Goal: Information Seeking & Learning: Find specific fact

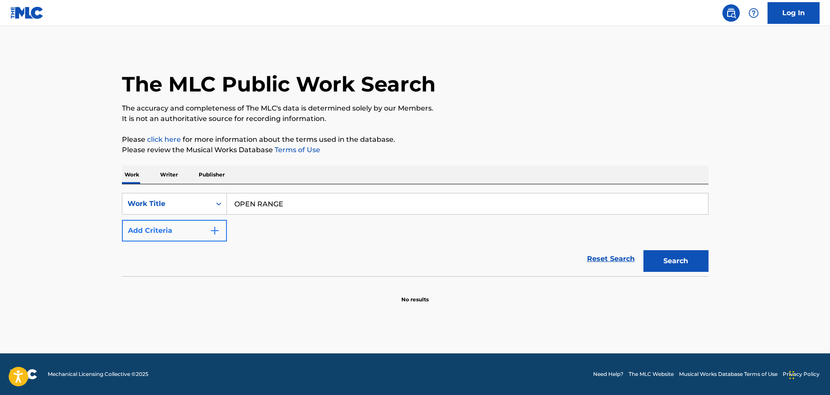
type input "OPEN RANGE"
click at [197, 236] on button "Add Criteria" at bounding box center [174, 231] width 105 height 22
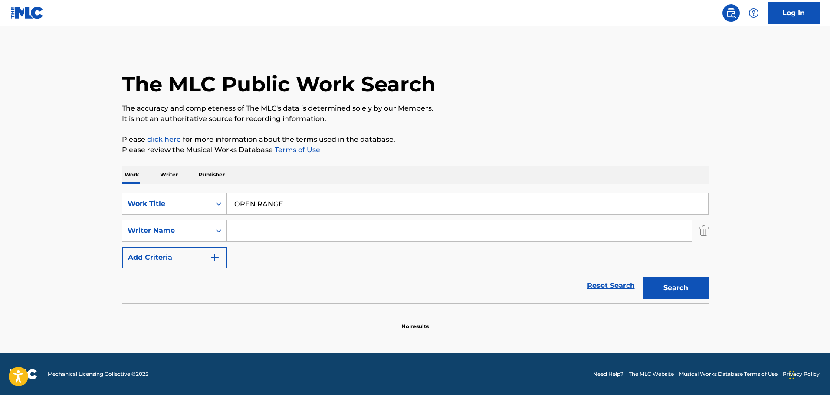
paste input "[PERSON_NAME]"
type input "[PERSON_NAME]"
click at [672, 284] on button "Search" at bounding box center [675, 288] width 65 height 22
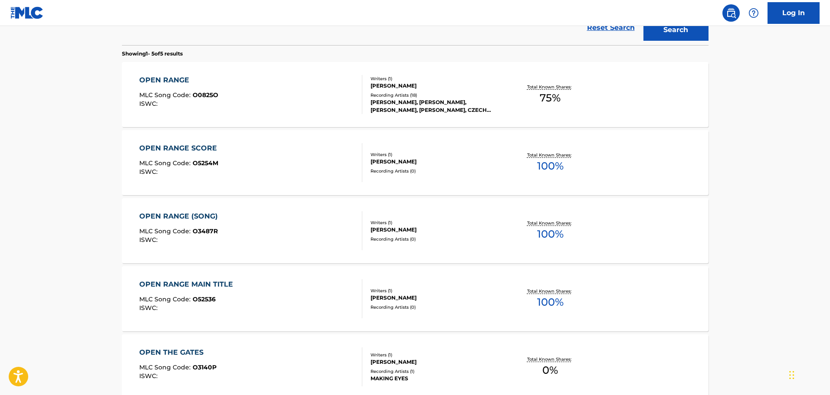
scroll to position [87, 0]
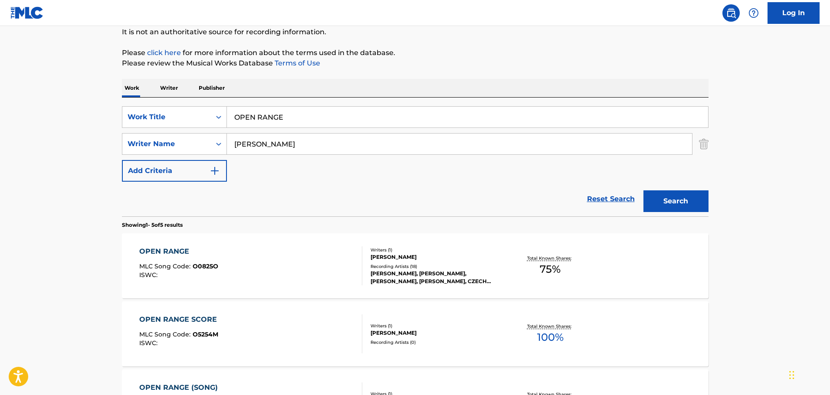
click at [270, 329] on div "OPEN RANGE SCORE MLC Song Code : O5254M ISWC :" at bounding box center [250, 333] width 223 height 39
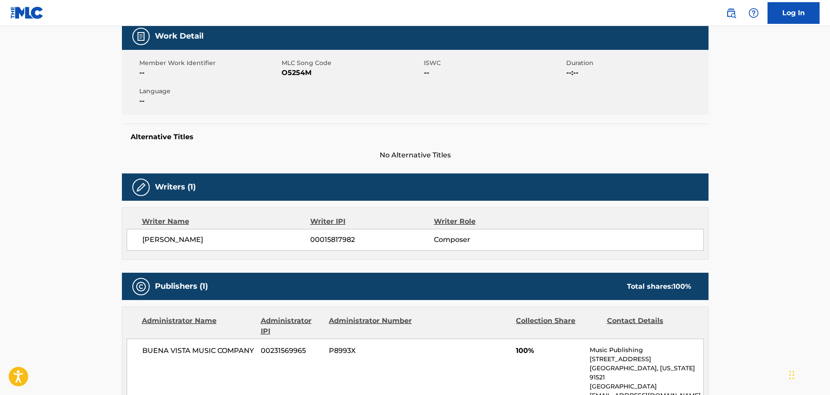
scroll to position [173, 0]
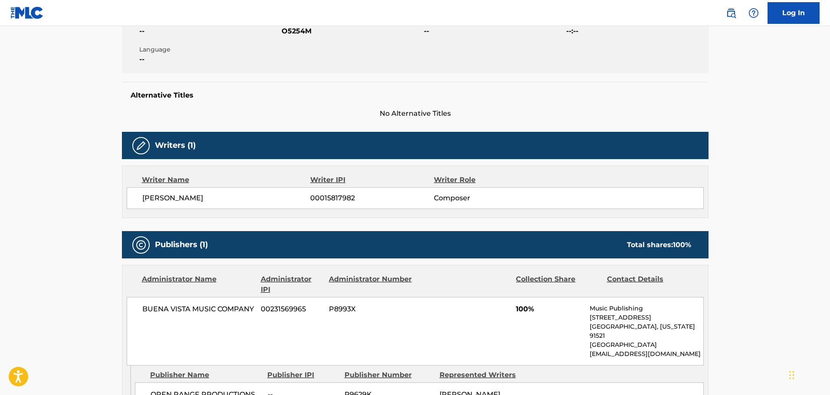
scroll to position [87, 0]
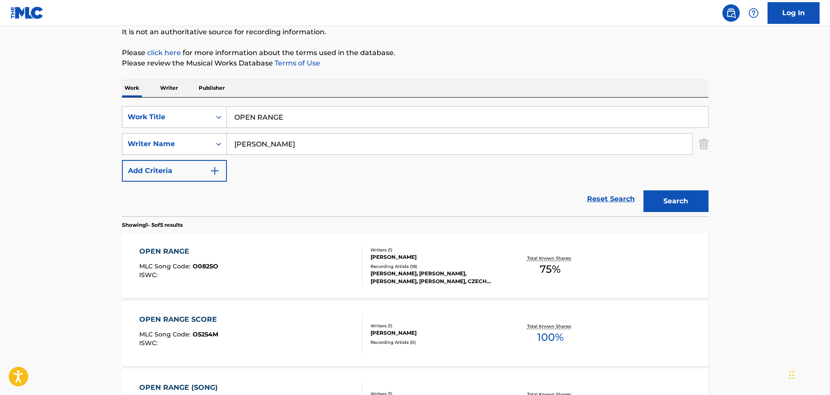
click at [268, 268] on div "OPEN RANGE MLC Song Code : O0825O ISWC :" at bounding box center [250, 265] width 223 height 39
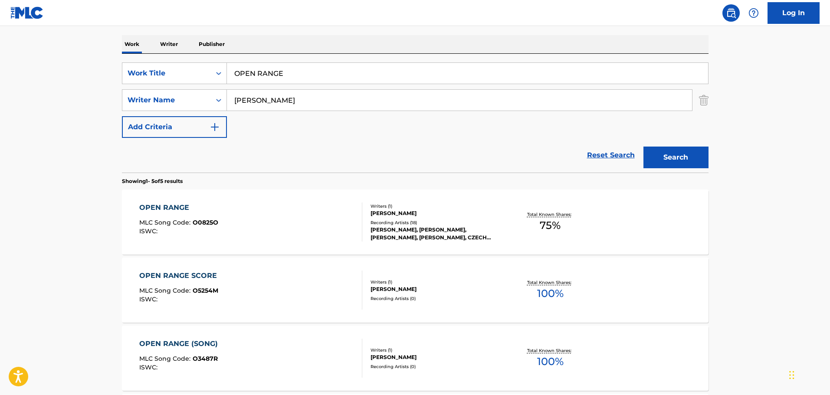
scroll to position [130, 0]
click at [283, 101] on input "[PERSON_NAME]" at bounding box center [459, 100] width 465 height 21
drag, startPoint x: 246, startPoint y: 101, endPoint x: 325, endPoint y: 101, distance: 78.9
click at [325, 101] on input "[PERSON_NAME]" at bounding box center [459, 100] width 465 height 21
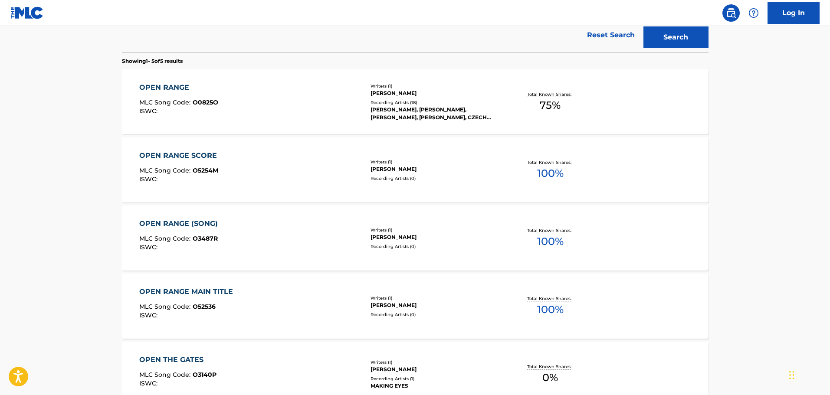
scroll to position [260, 0]
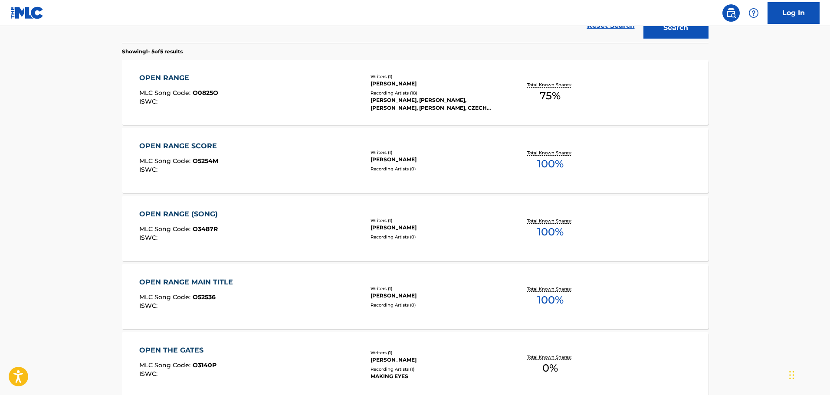
click at [213, 284] on div "OPEN RANGE MAIN TITLE" at bounding box center [188, 282] width 98 height 10
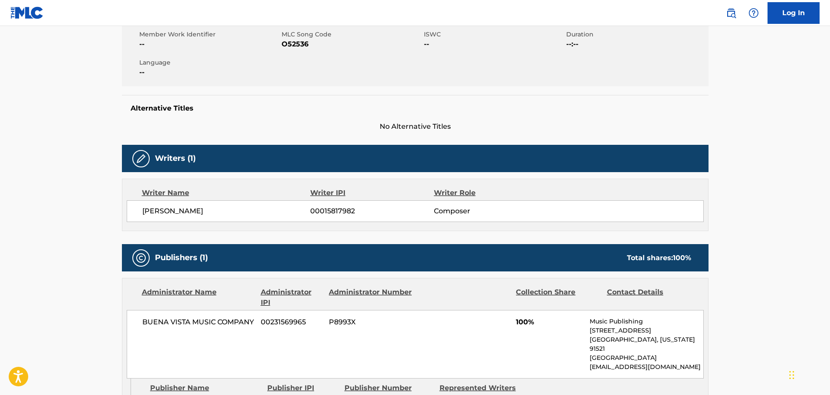
scroll to position [173, 0]
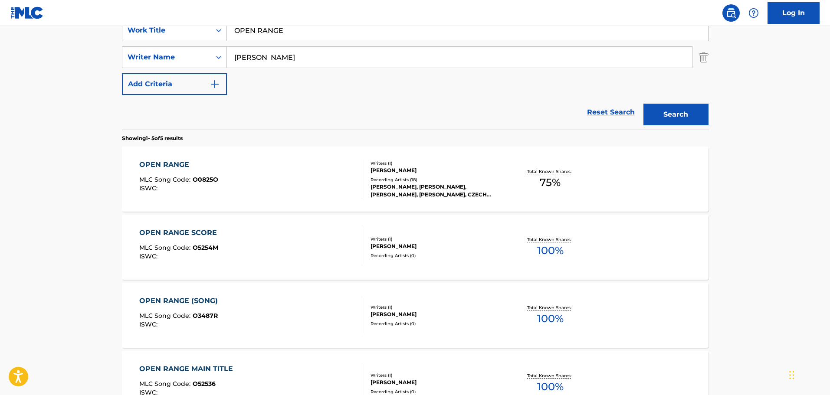
scroll to position [310, 0]
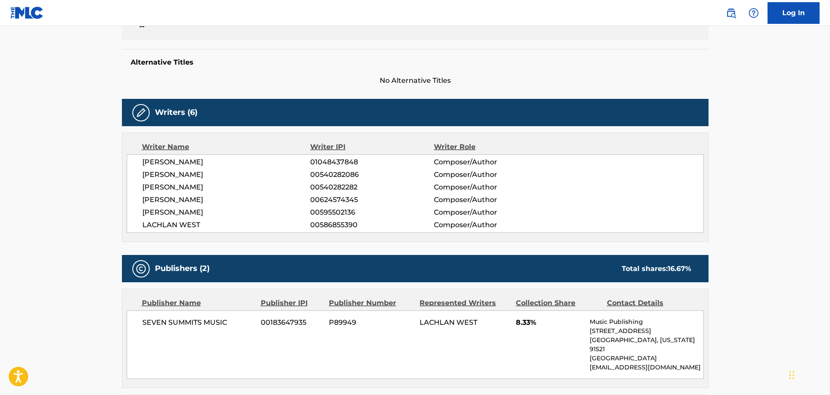
scroll to position [199, 0]
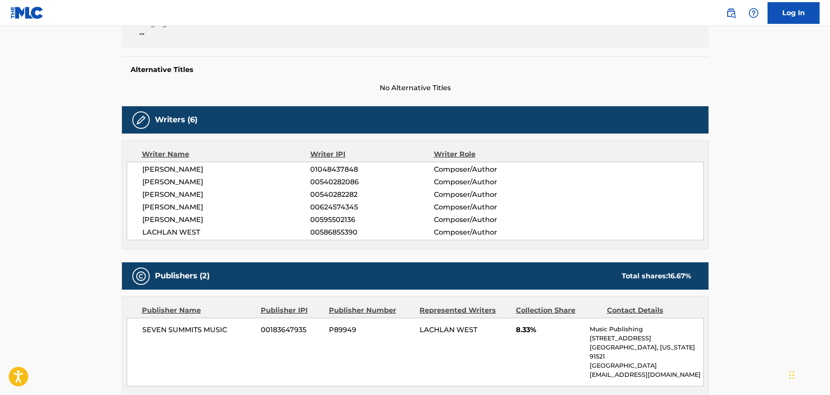
click at [170, 182] on span "[PERSON_NAME]" at bounding box center [226, 182] width 168 height 10
